Goal: Information Seeking & Learning: Understand process/instructions

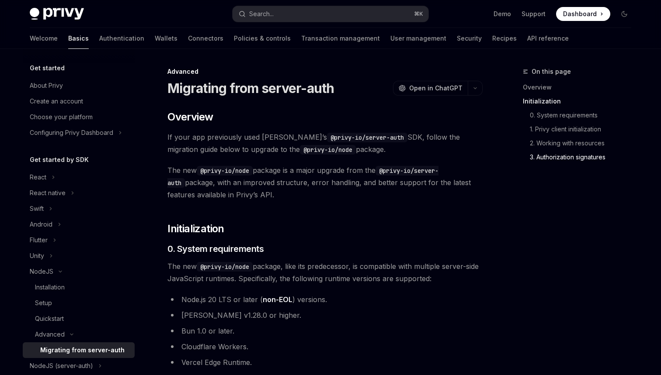
scroll to position [1107, 0]
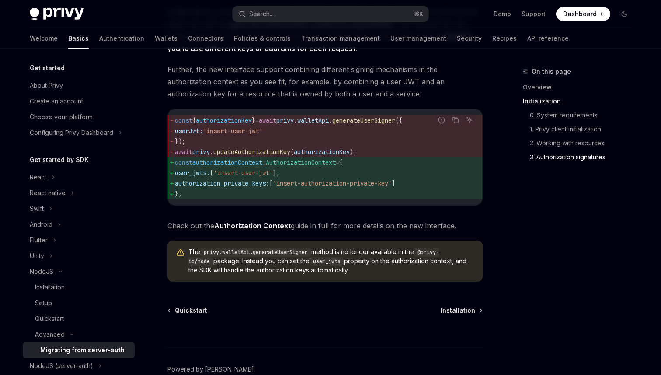
click at [260, 231] on link "Authorization Context" at bounding box center [252, 226] width 76 height 9
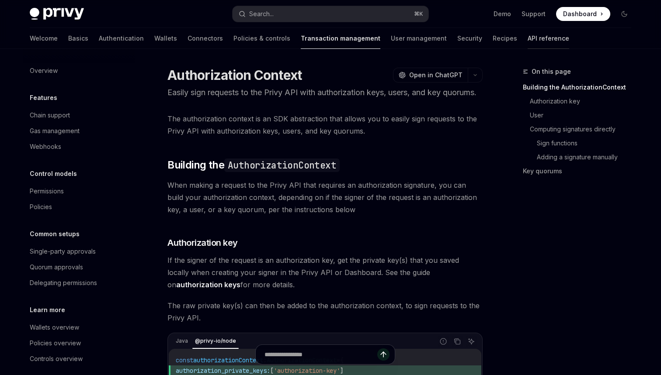
click at [527, 38] on link "API reference" at bounding box center [548, 38] width 42 height 21
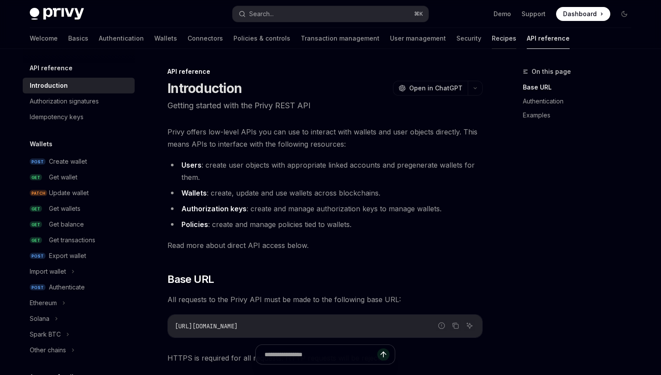
click at [492, 42] on link "Recipes" at bounding box center [504, 38] width 24 height 21
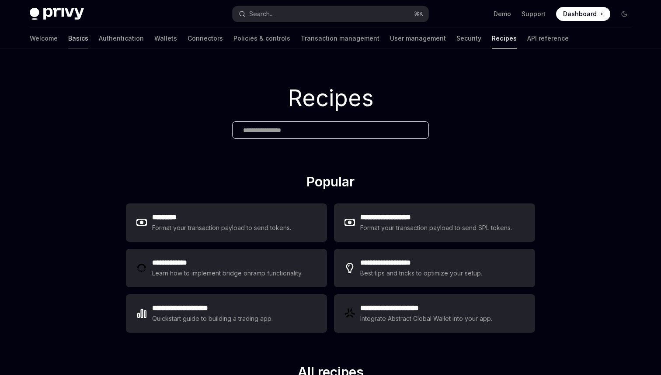
click at [68, 40] on link "Basics" at bounding box center [78, 38] width 20 height 21
type textarea "*"
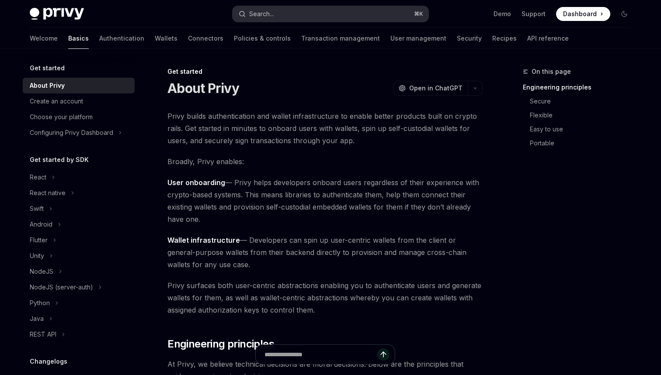
click at [281, 13] on button "Search... ⌘ K" at bounding box center [330, 14] width 196 height 16
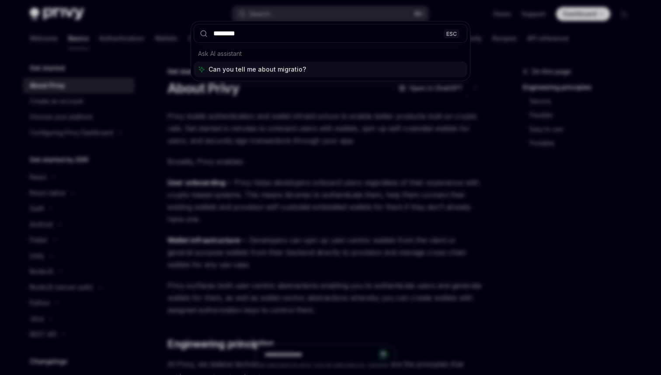
type input "*********"
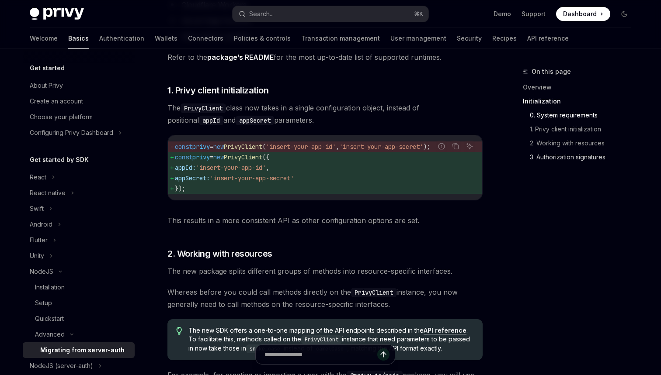
click at [548, 155] on link "3. Authorization signatures" at bounding box center [584, 157] width 108 height 14
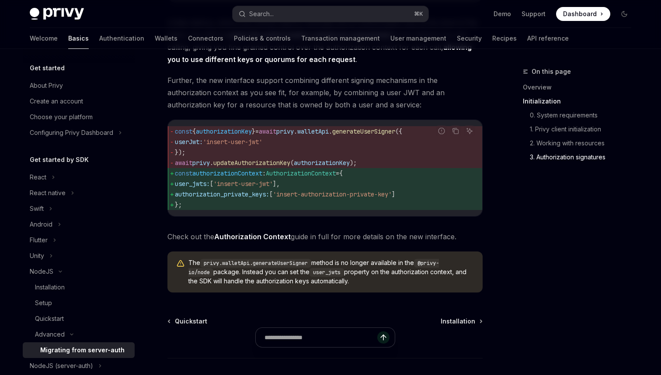
scroll to position [1170, 0]
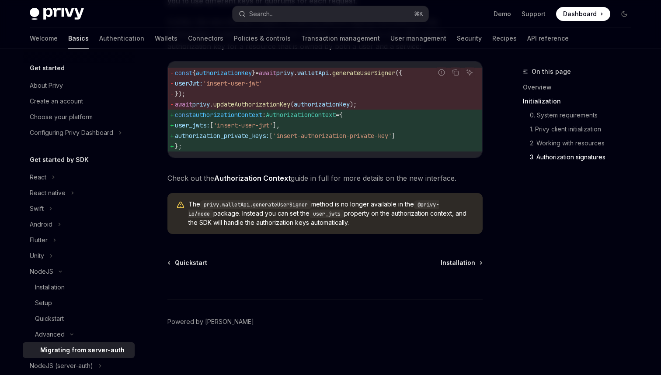
click at [255, 181] on link "Authorization Context" at bounding box center [252, 178] width 76 height 9
type textarea "*"
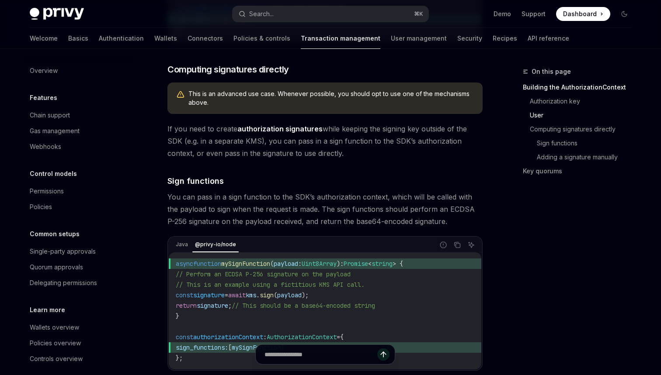
scroll to position [494, 0]
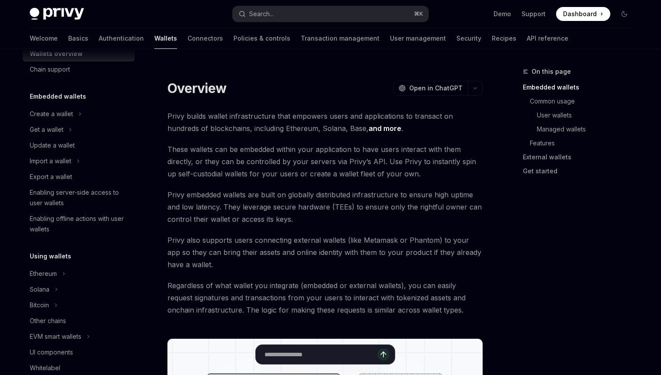
scroll to position [24, 0]
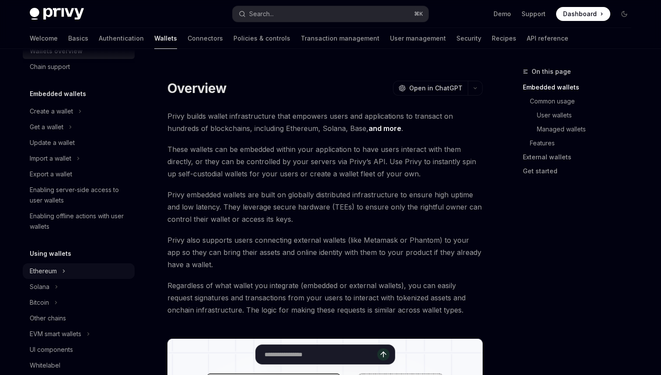
click at [57, 267] on div "Ethereum" at bounding box center [43, 271] width 27 height 10
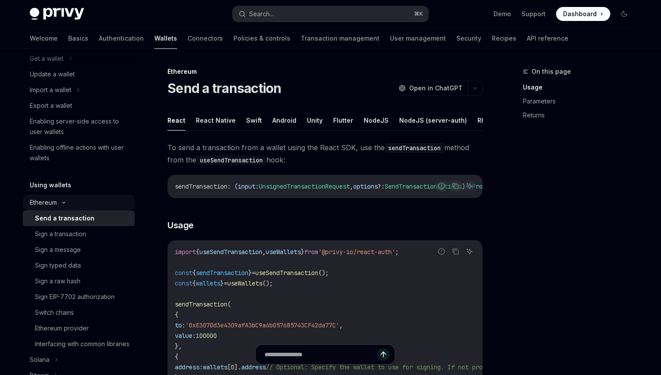
scroll to position [113, 0]
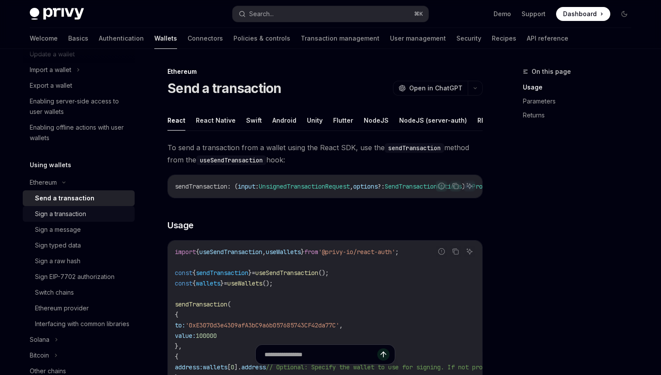
click at [73, 209] on div "Sign a transaction" at bounding box center [60, 214] width 51 height 10
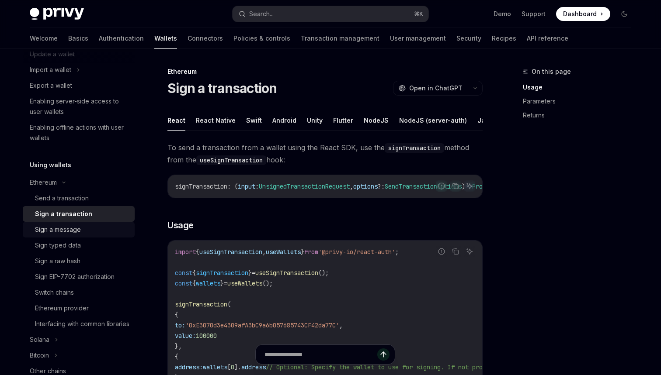
click at [97, 223] on link "Sign a message" at bounding box center [79, 230] width 112 height 16
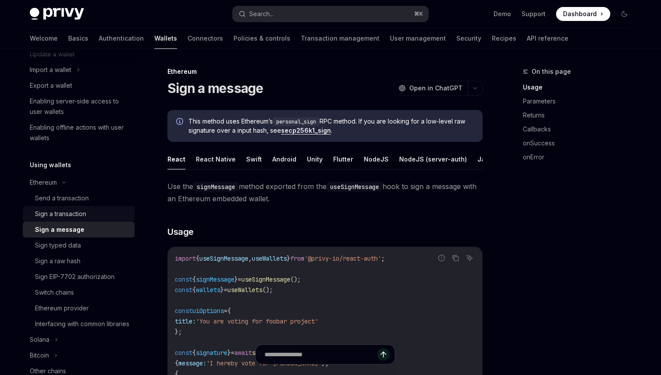
click at [86, 217] on div "Sign a transaction" at bounding box center [60, 214] width 51 height 10
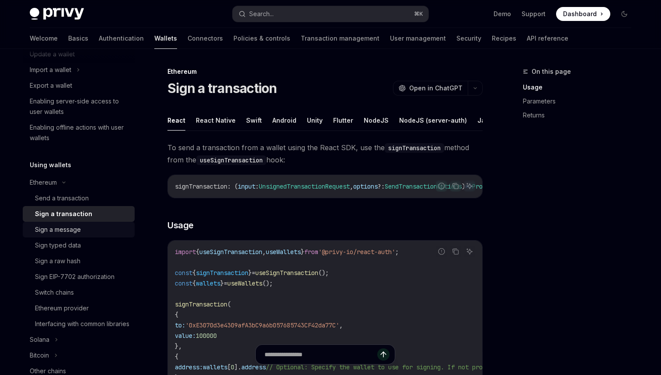
click at [93, 232] on div "Sign a message" at bounding box center [82, 230] width 94 height 10
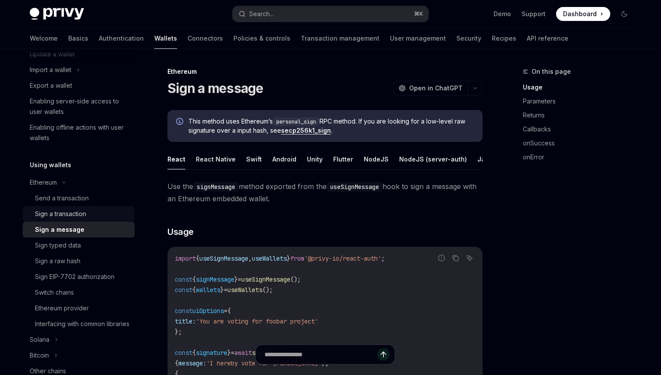
click at [81, 219] on link "Sign a transaction" at bounding box center [79, 214] width 112 height 16
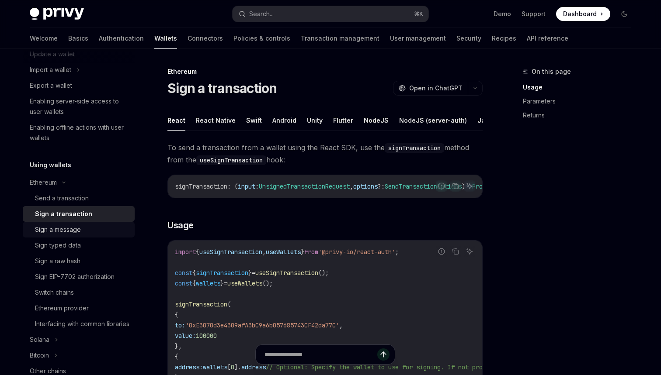
click at [85, 227] on div "Sign a message" at bounding box center [82, 230] width 94 height 10
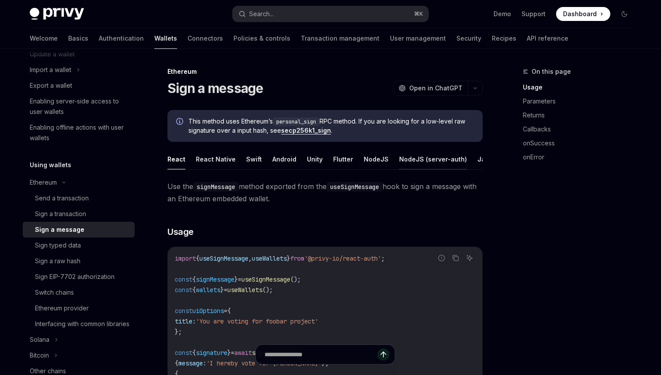
click at [404, 159] on button "NodeJS (server-auth)" at bounding box center [433, 159] width 68 height 21
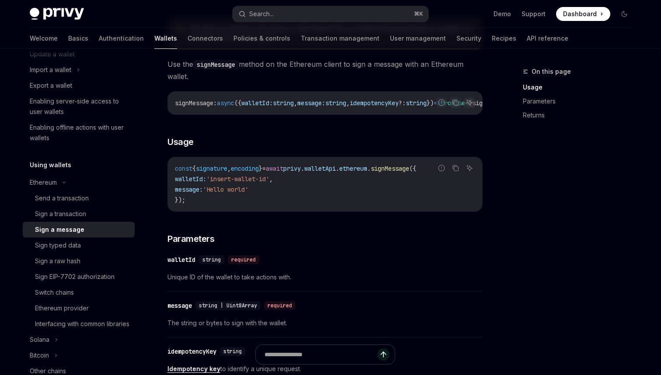
scroll to position [171, 0]
click at [65, 216] on div "Sign a transaction" at bounding box center [60, 214] width 51 height 10
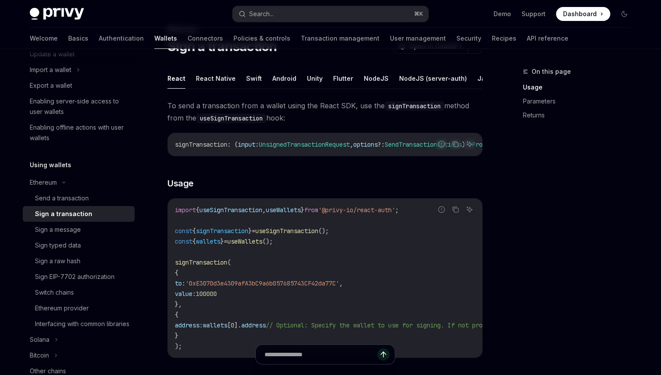
scroll to position [38, 0]
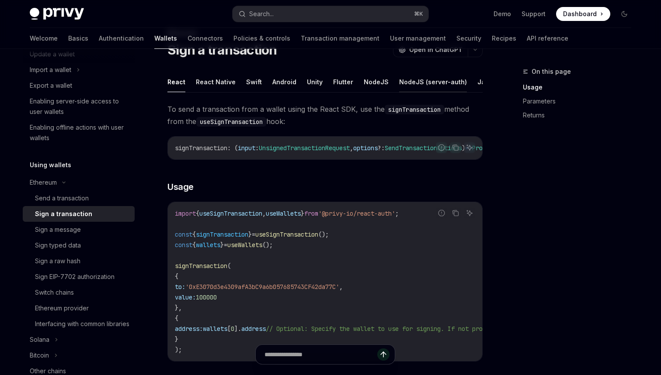
click at [412, 78] on button "NodeJS (server-auth)" at bounding box center [433, 82] width 68 height 21
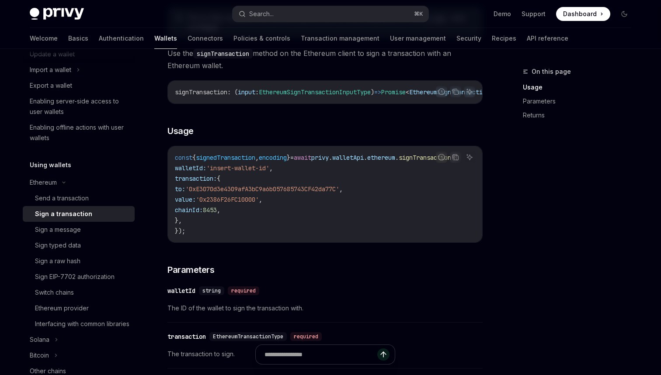
scroll to position [180, 0]
click at [203, 210] on span "chainId:" at bounding box center [189, 211] width 28 height 8
click at [186, 237] on code "const { signedTransaction , encoding } = await privy . walletApi . ethereum . s…" at bounding box center [327, 195] width 304 height 84
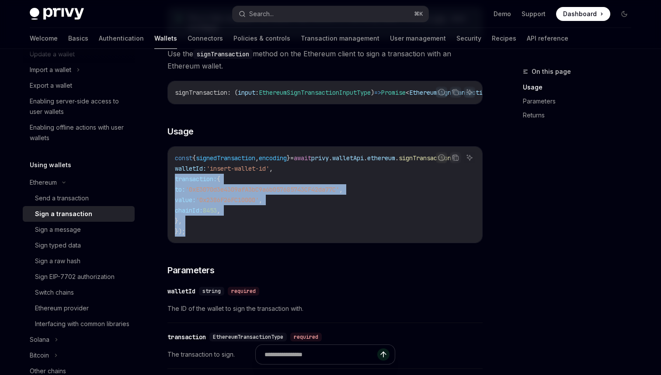
drag, startPoint x: 194, startPoint y: 229, endPoint x: 168, endPoint y: 181, distance: 53.8
click at [168, 181] on div "const { signedTransaction , encoding } = await privy . walletApi . ethereum . s…" at bounding box center [325, 195] width 314 height 96
copy code "transaction: { to: '0xE3070d3e4309afA3bC9a6b057685743CF42da77C' , value: '0x238…"
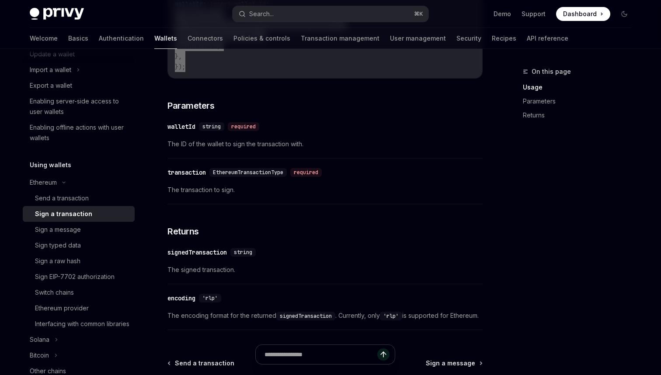
scroll to position [405, 0]
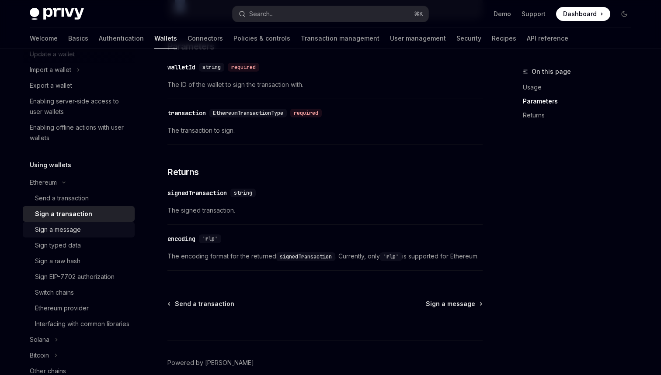
click at [57, 230] on div "Sign a message" at bounding box center [58, 230] width 46 height 10
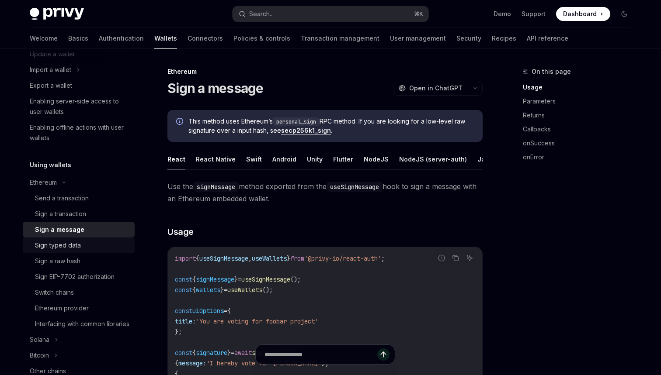
click at [66, 249] on div "Sign typed data" at bounding box center [58, 245] width 46 height 10
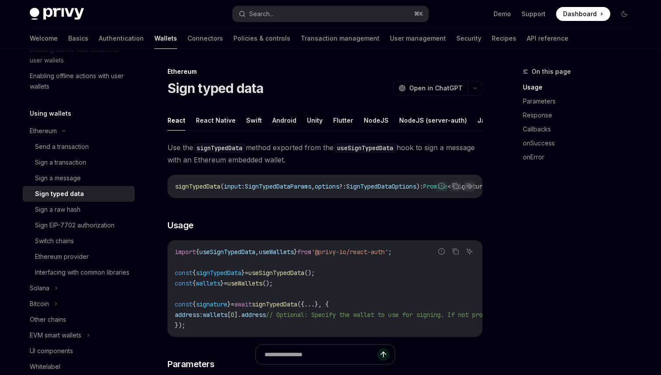
scroll to position [162, 0]
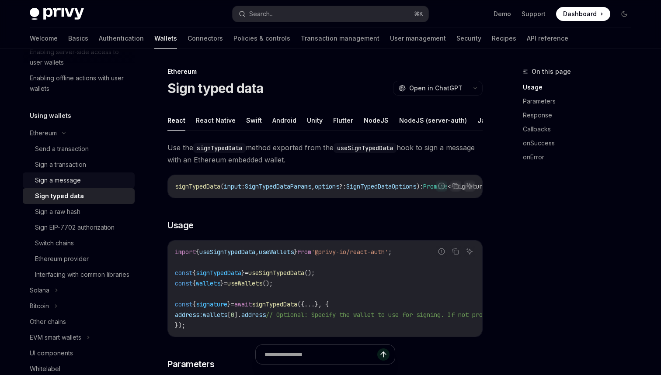
click at [74, 183] on div "Sign a message" at bounding box center [58, 180] width 46 height 10
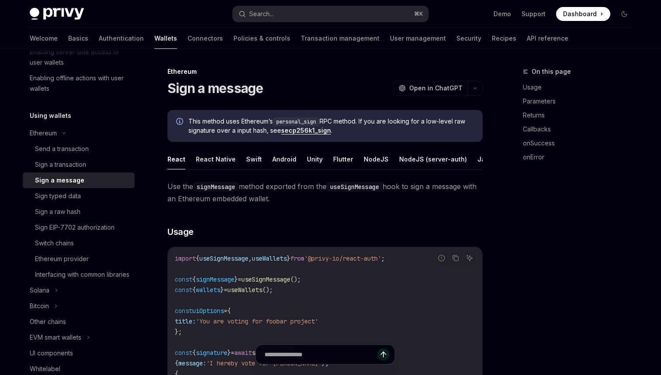
click at [58, 185] on div "Sign a message" at bounding box center [59, 180] width 49 height 10
click at [58, 198] on div "Sign typed data" at bounding box center [58, 196] width 46 height 10
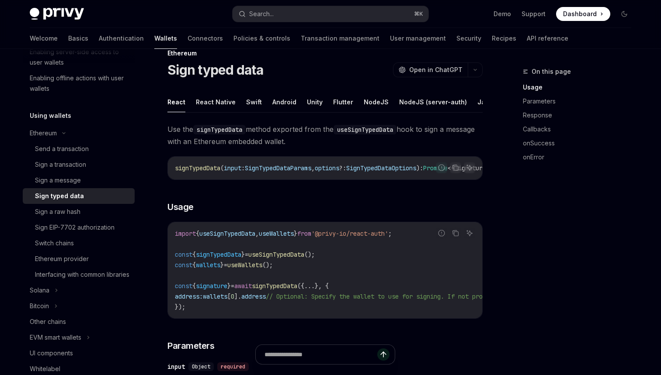
scroll to position [27, 0]
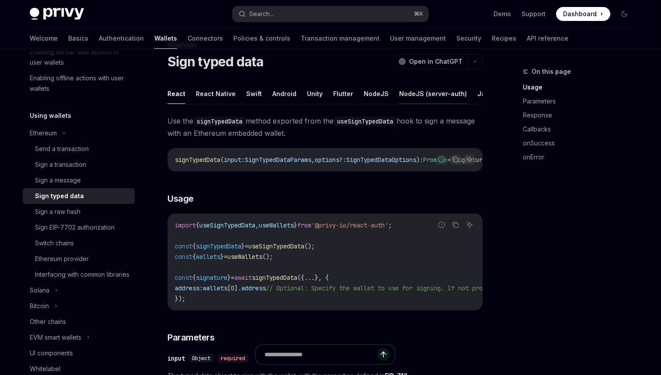
click at [399, 92] on button "NodeJS (server-auth)" at bounding box center [433, 93] width 68 height 21
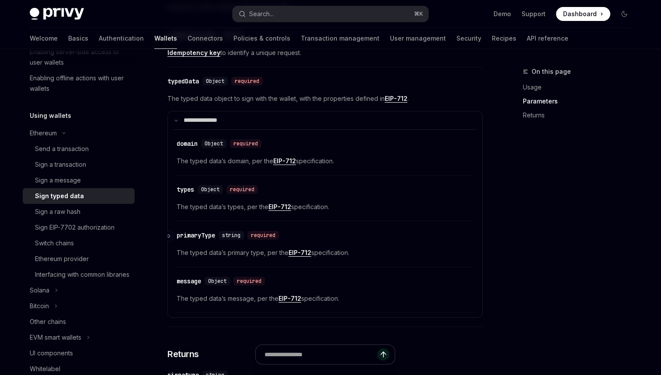
scroll to position [789, 0]
click at [100, 187] on link "Sign a message" at bounding box center [79, 181] width 112 height 16
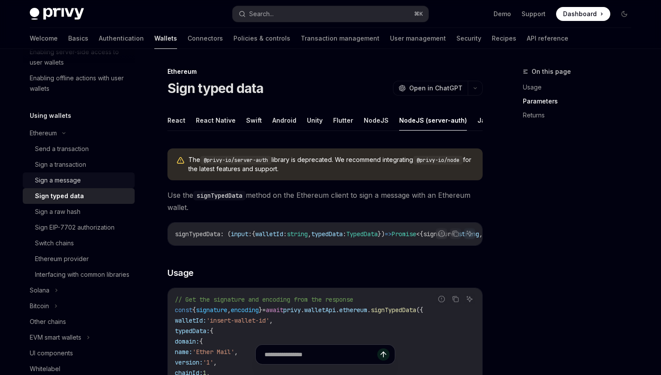
click at [97, 184] on div "Sign a message" at bounding box center [82, 180] width 94 height 10
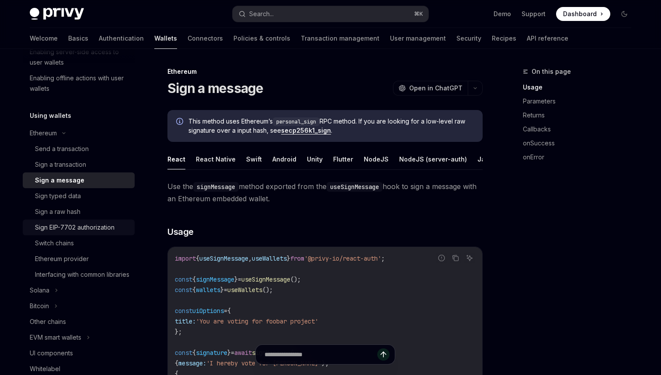
click at [84, 230] on div "Sign EIP-7702 authorization" at bounding box center [75, 227] width 80 height 10
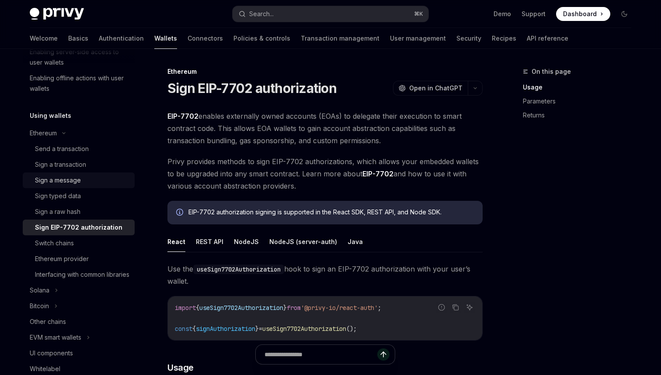
click at [59, 182] on div "Sign a message" at bounding box center [58, 180] width 46 height 10
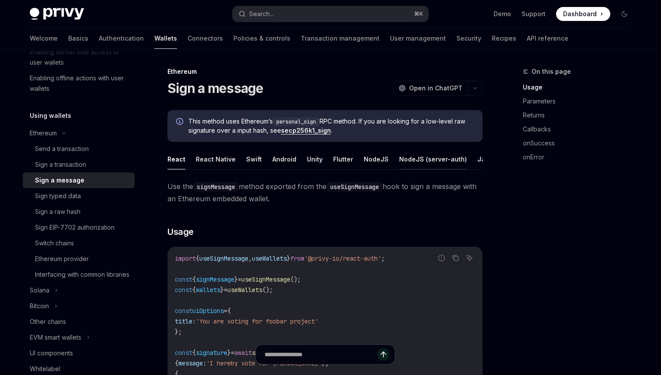
click at [402, 152] on button "NodeJS (server-auth)" at bounding box center [433, 159] width 68 height 21
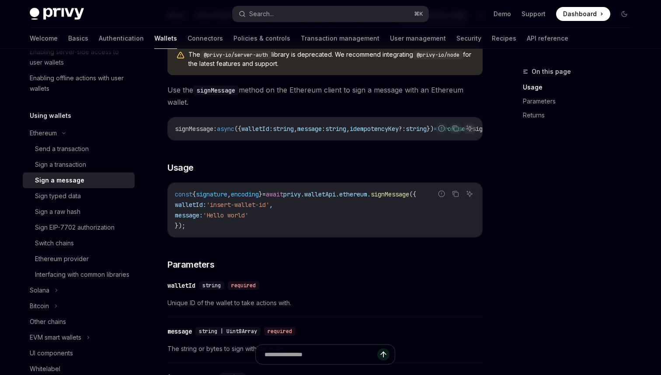
scroll to position [145, 0]
click at [63, 216] on div "Sign a raw hash" at bounding box center [57, 212] width 45 height 10
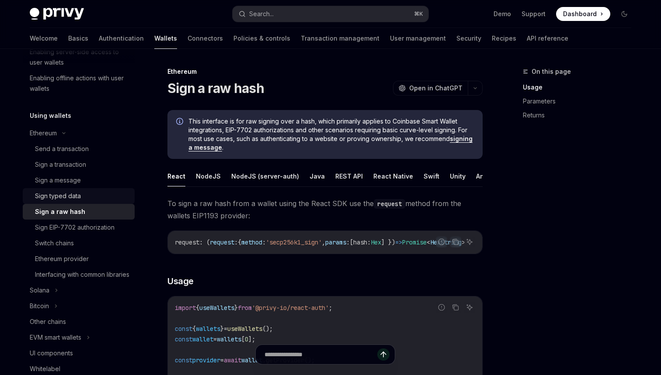
click at [55, 200] on div "Sign typed data" at bounding box center [58, 196] width 46 height 10
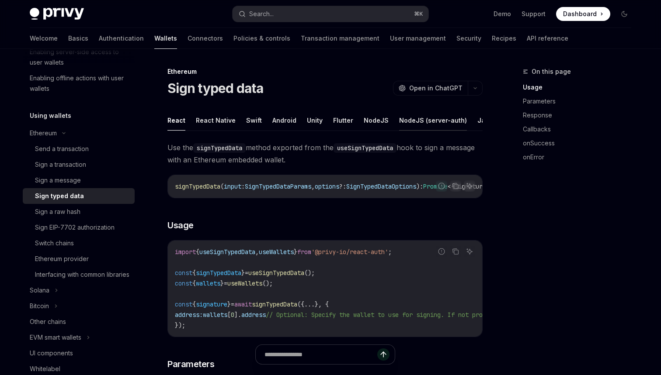
click at [404, 122] on button "NodeJS (server-auth)" at bounding box center [433, 120] width 68 height 21
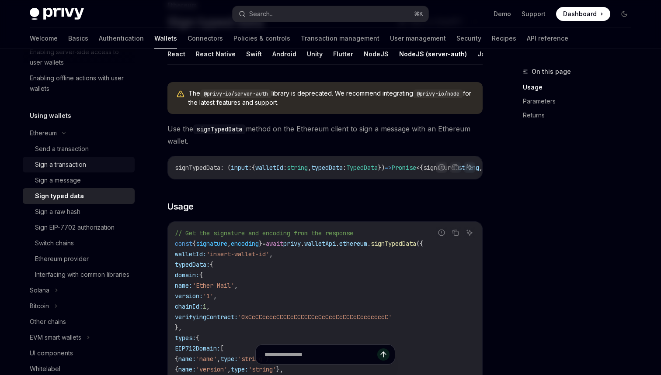
click at [60, 168] on div "Sign a transaction" at bounding box center [60, 165] width 51 height 10
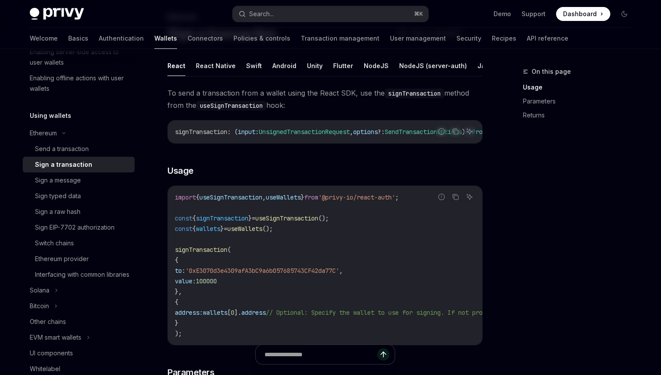
scroll to position [54, 0]
click at [406, 71] on button "NodeJS (server-auth)" at bounding box center [433, 66] width 68 height 21
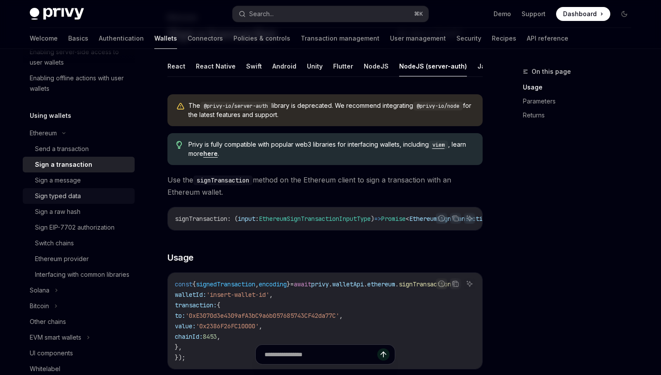
click at [58, 194] on div "Sign typed data" at bounding box center [58, 196] width 46 height 10
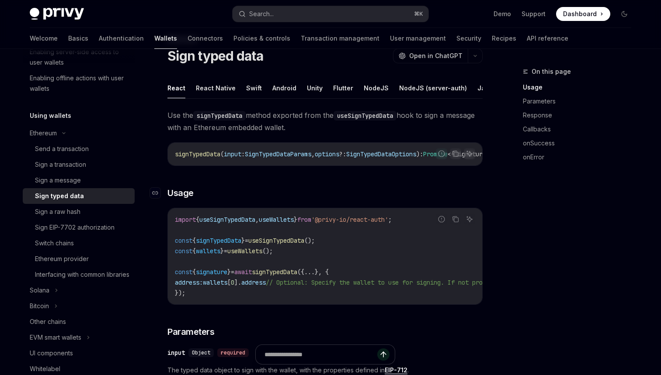
scroll to position [33, 0]
click at [413, 90] on button "NodeJS (server-auth)" at bounding box center [433, 87] width 68 height 21
type textarea "*"
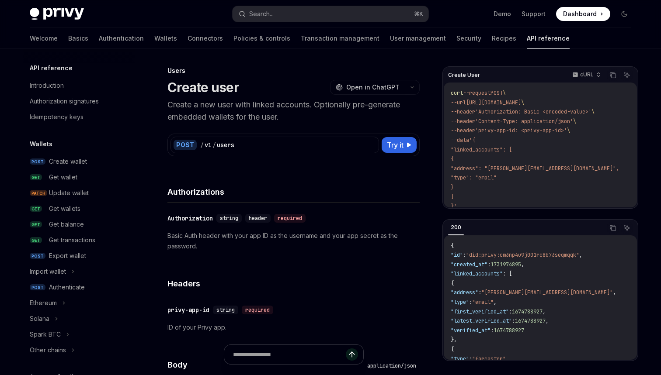
scroll to position [543, 0]
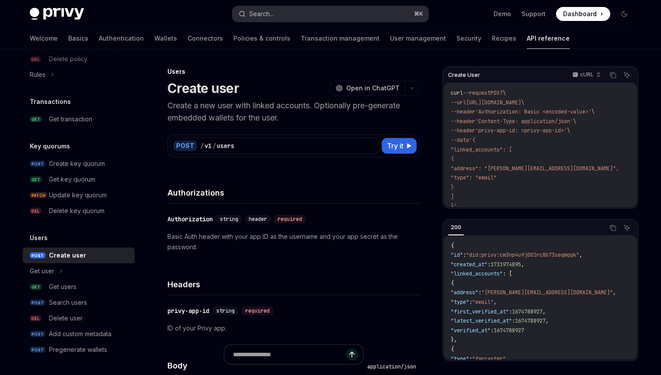
click at [258, 6] on button "Search... ⌘ K" at bounding box center [330, 14] width 196 height 16
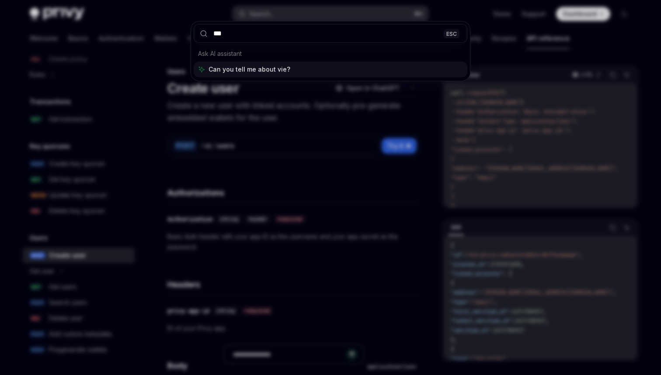
type input "****"
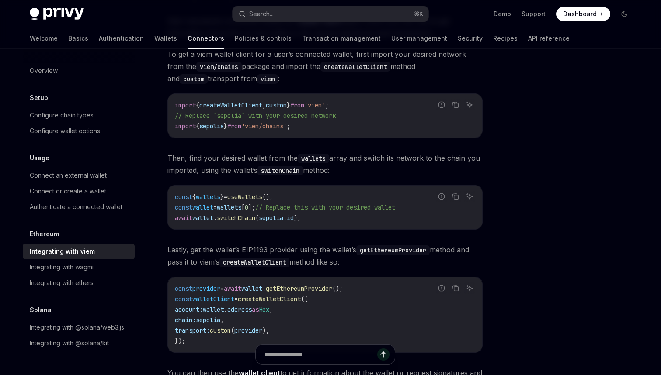
scroll to position [113, 0]
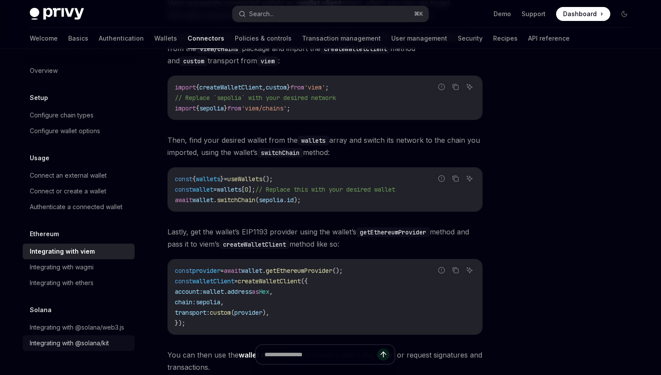
click at [81, 340] on div "Integrating with @solana/kit" at bounding box center [69, 343] width 79 height 10
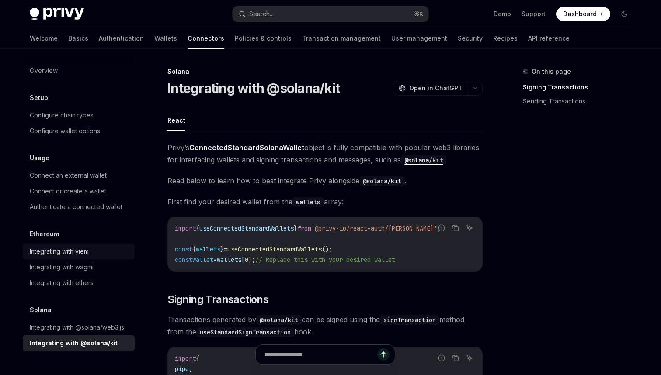
click at [87, 246] on link "Integrating with viem" at bounding box center [79, 252] width 112 height 16
type textarea "*"
